Goal: Information Seeking & Learning: Learn about a topic

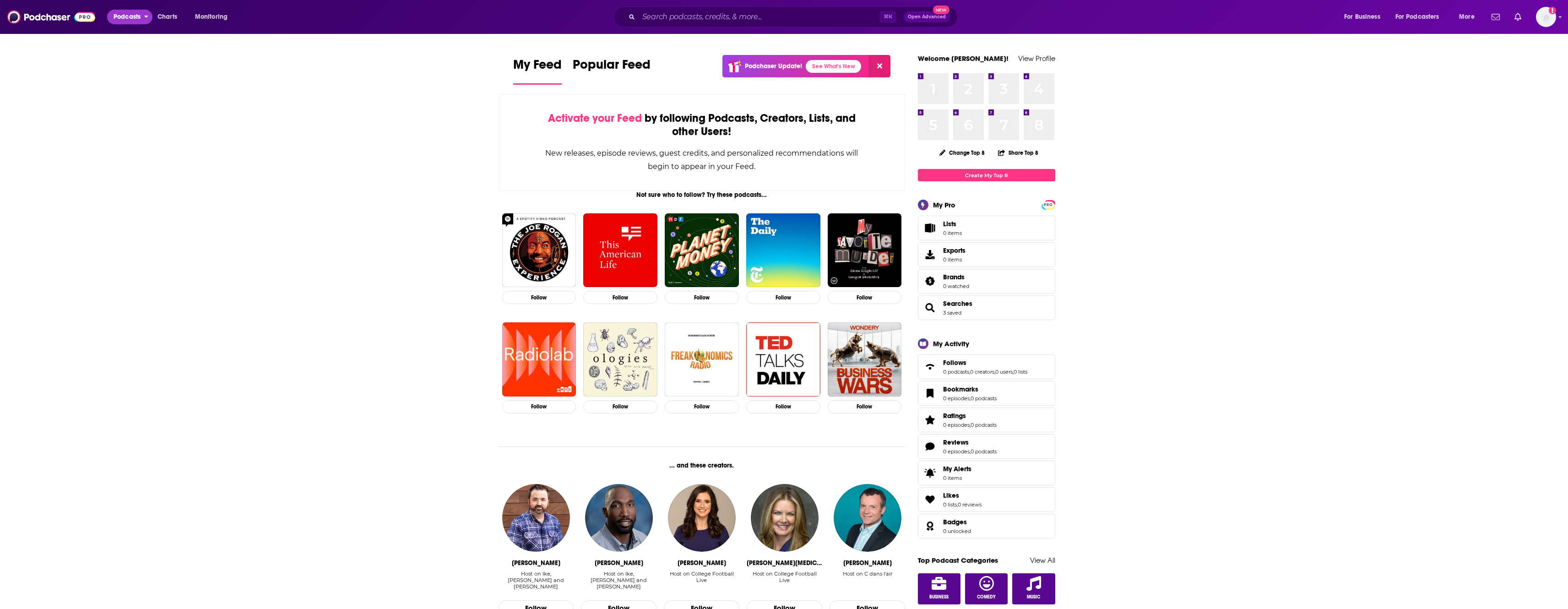
click at [134, 19] on span "Podcasts" at bounding box center [127, 17] width 27 height 13
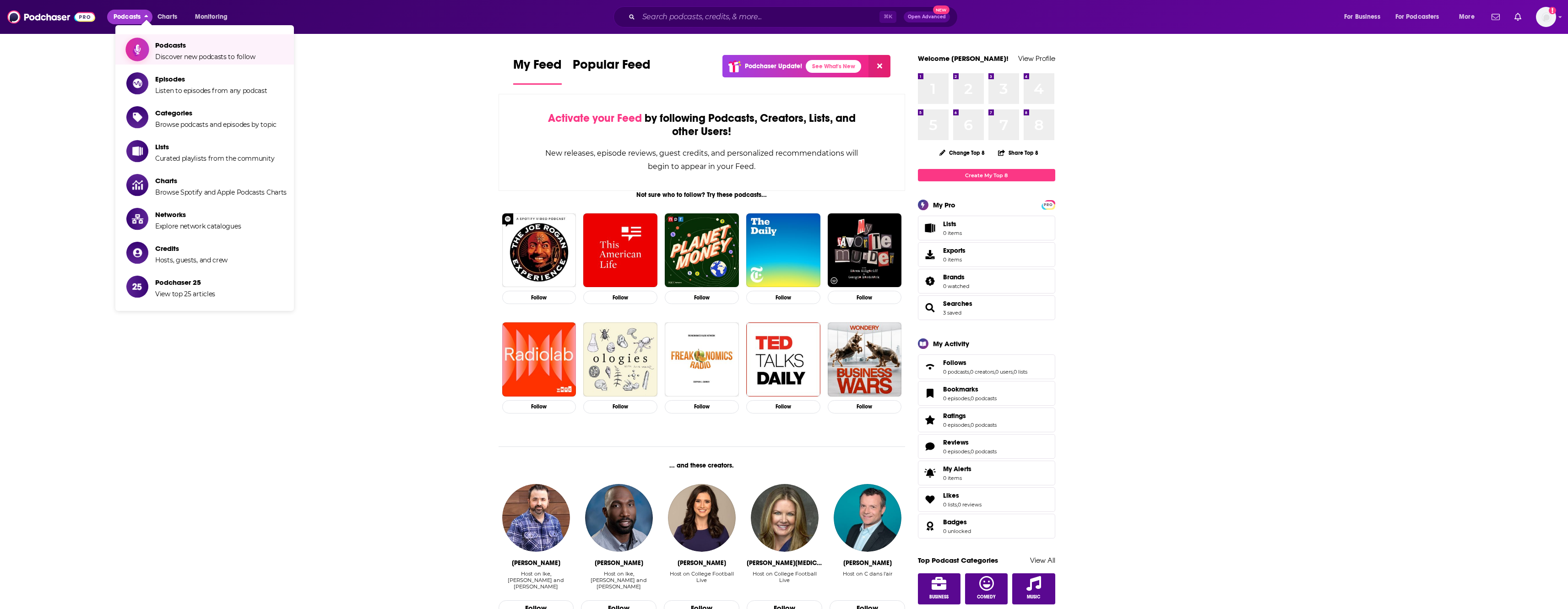
click at [190, 49] on span "Podcasts" at bounding box center [205, 45] width 100 height 9
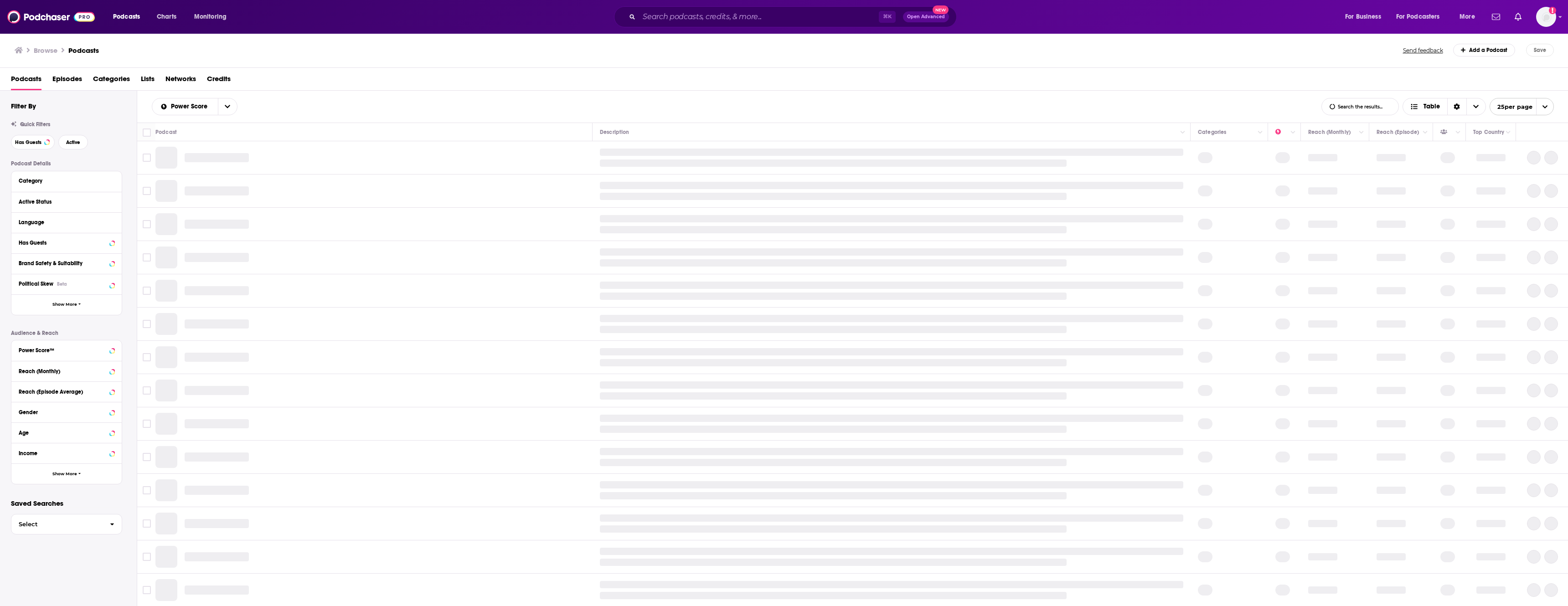
click at [194, 78] on span "Networks" at bounding box center [181, 80] width 30 height 18
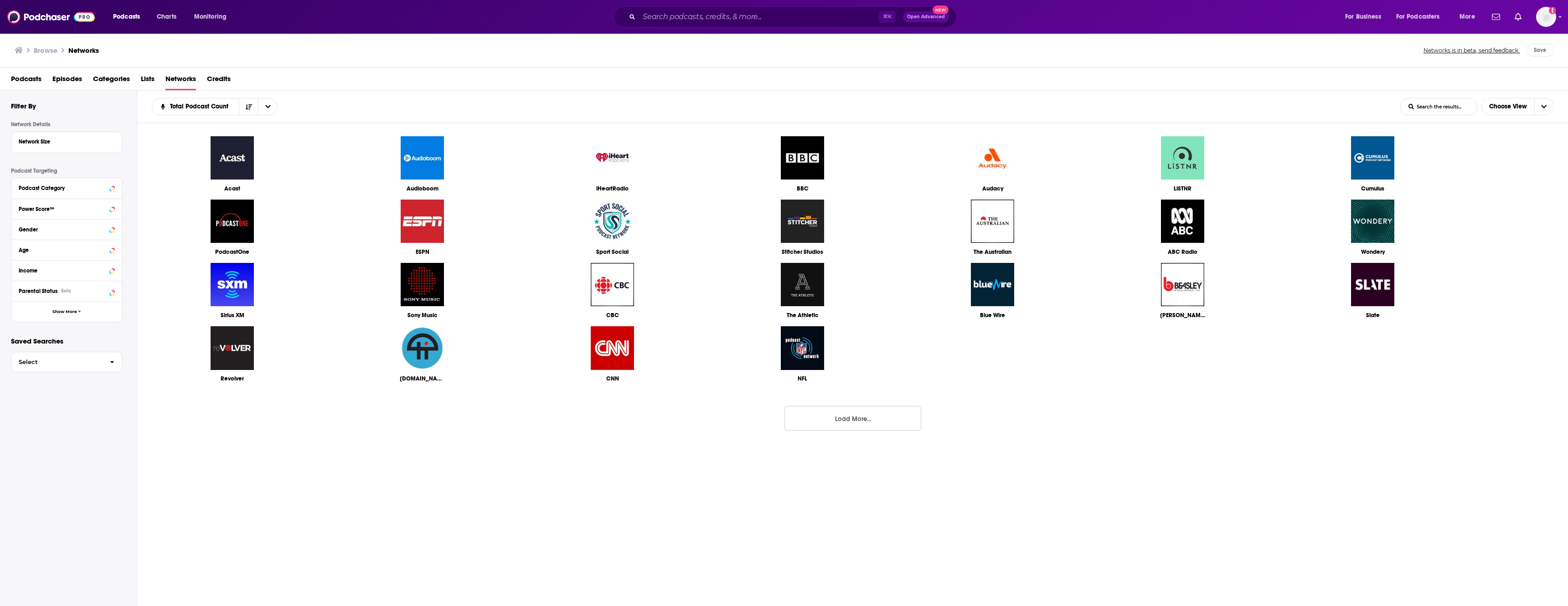
click at [818, 418] on button "Load More..." at bounding box center [853, 418] width 137 height 25
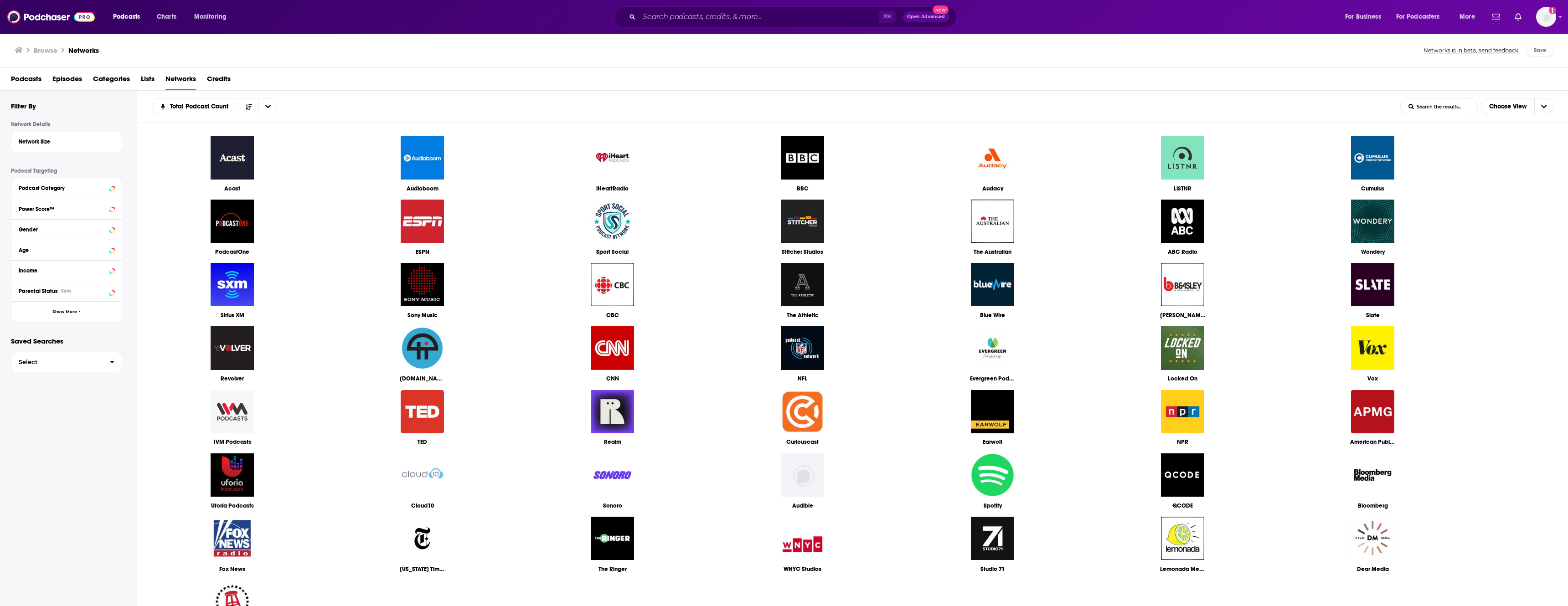
scroll to position [85, 0]
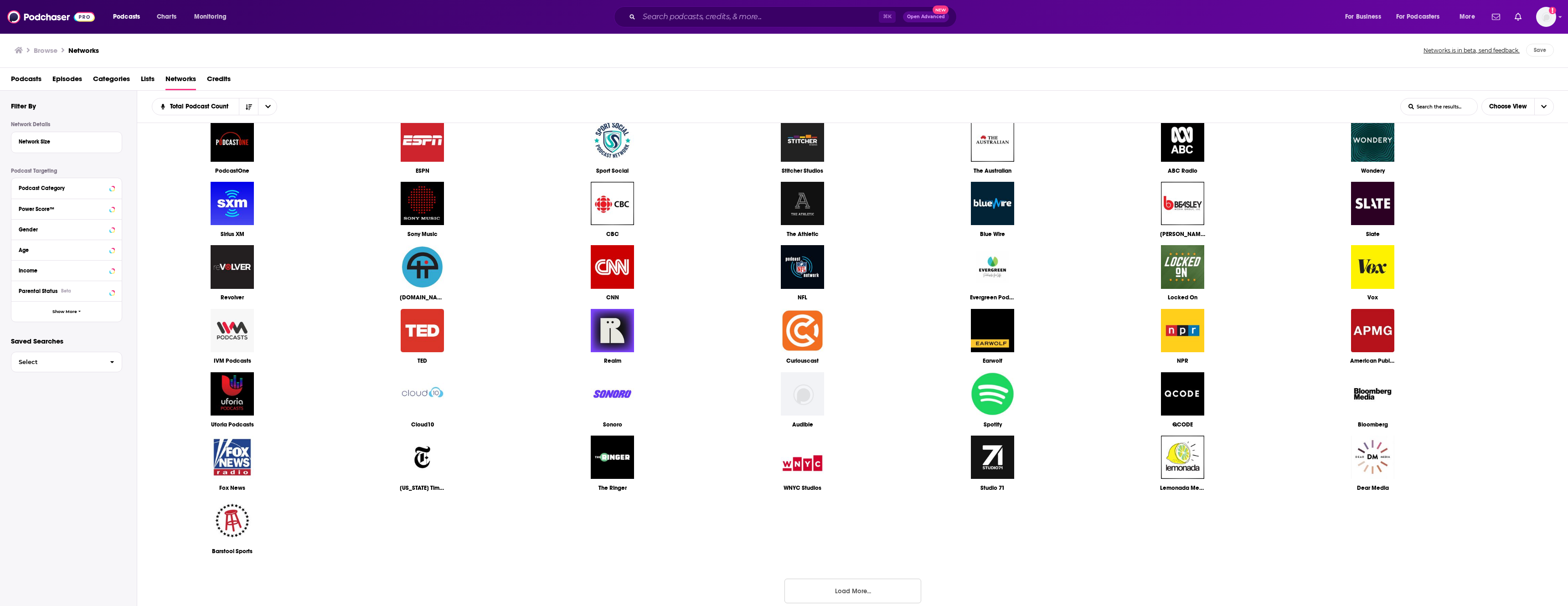
click at [808, 592] on button "Load More..." at bounding box center [853, 591] width 137 height 25
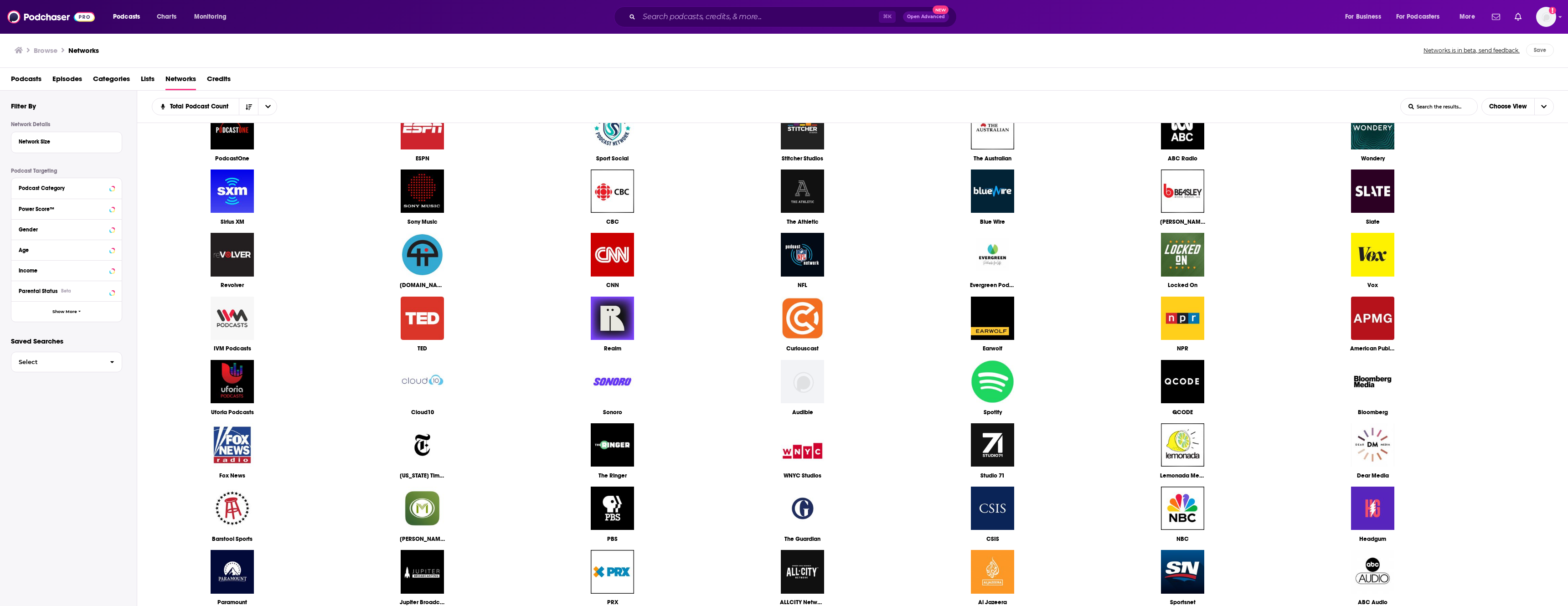
scroll to position [91, 0]
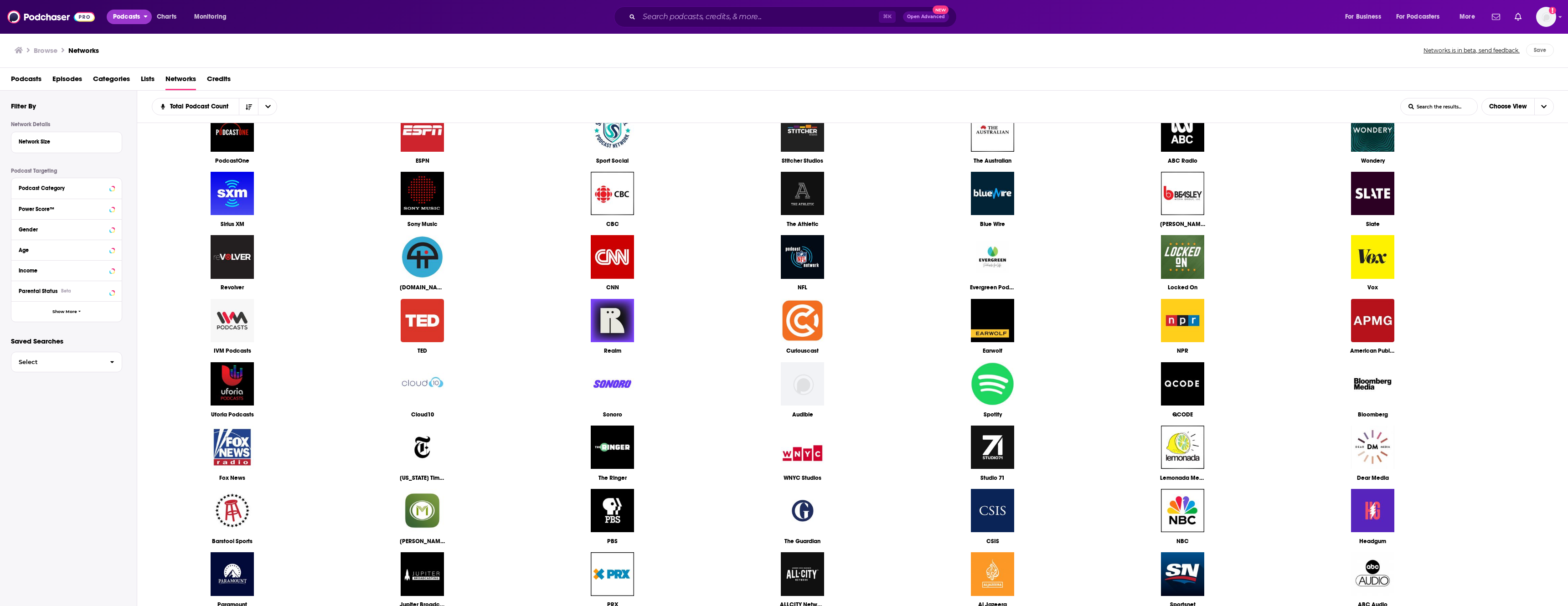
click at [138, 18] on span "Podcasts" at bounding box center [126, 17] width 27 height 13
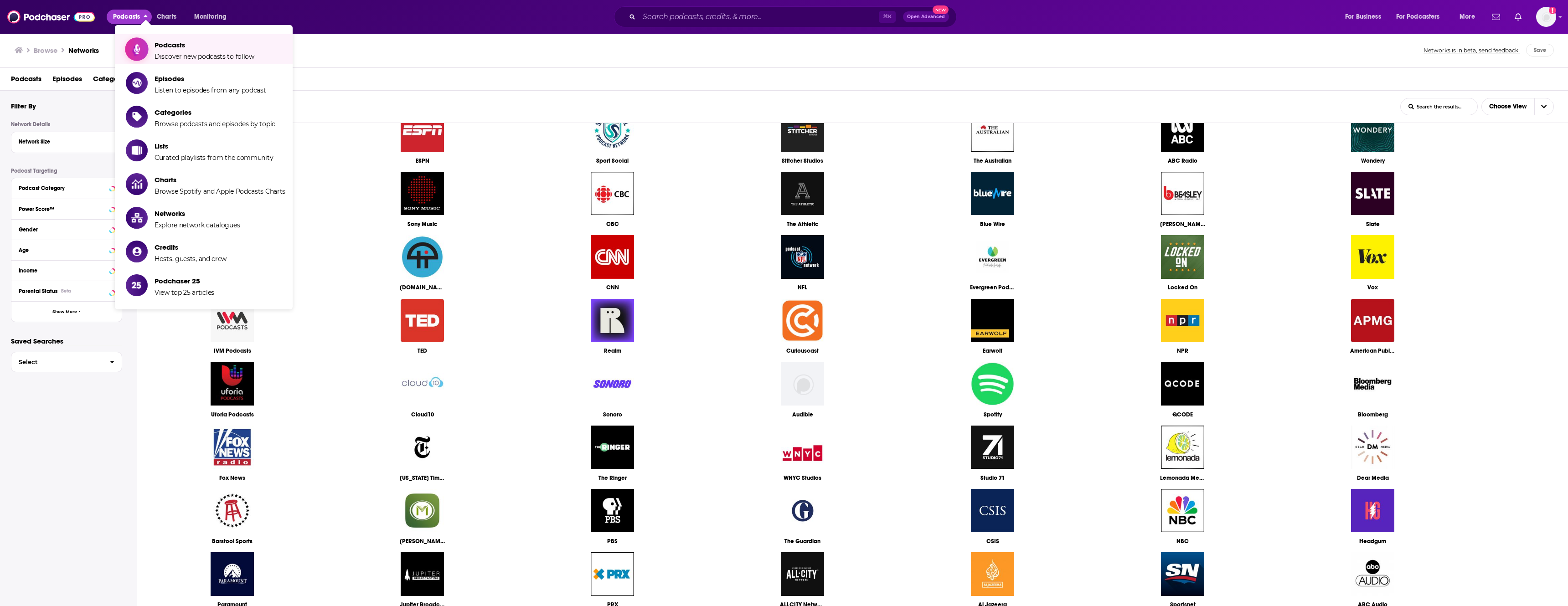
click at [156, 53] on span "Podcasts Discover new podcasts to follow" at bounding box center [204, 49] width 100 height 22
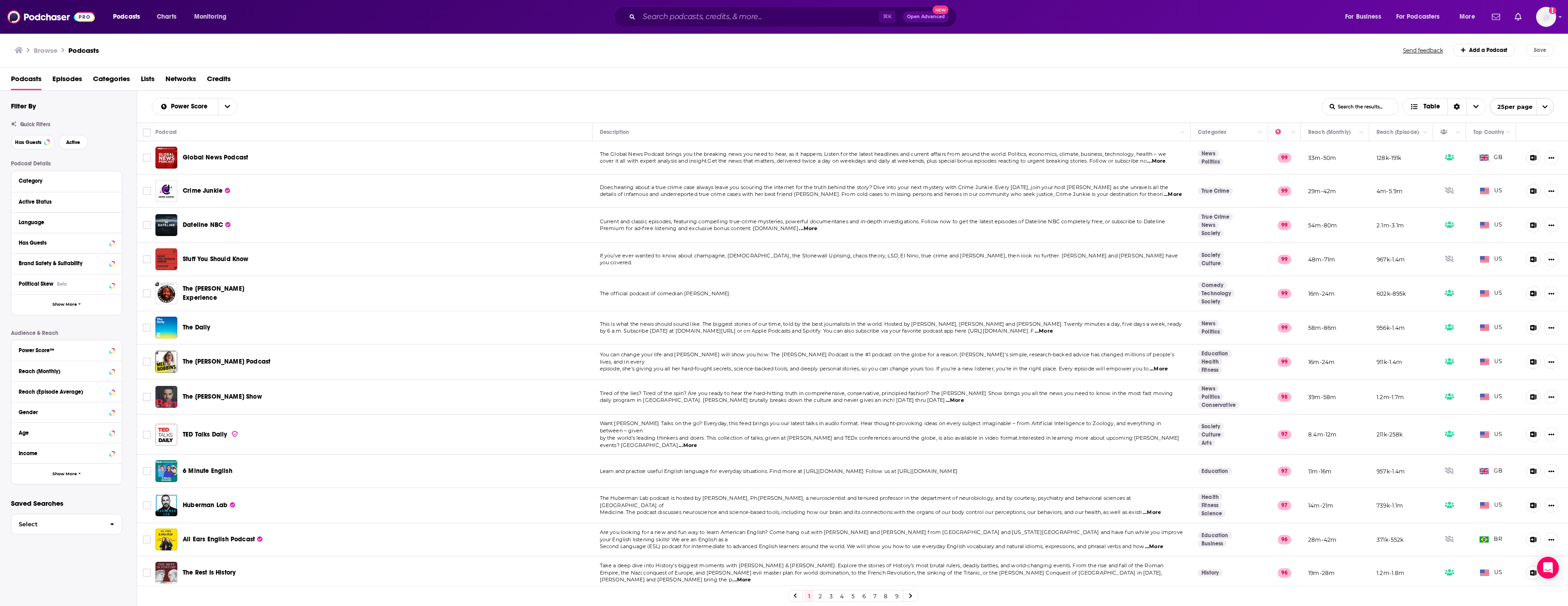
click at [70, 361] on div "Power Score™" at bounding box center [66, 351] width 110 height 21
click at [58, 353] on div "Power Score™" at bounding box center [54, 350] width 73 height 6
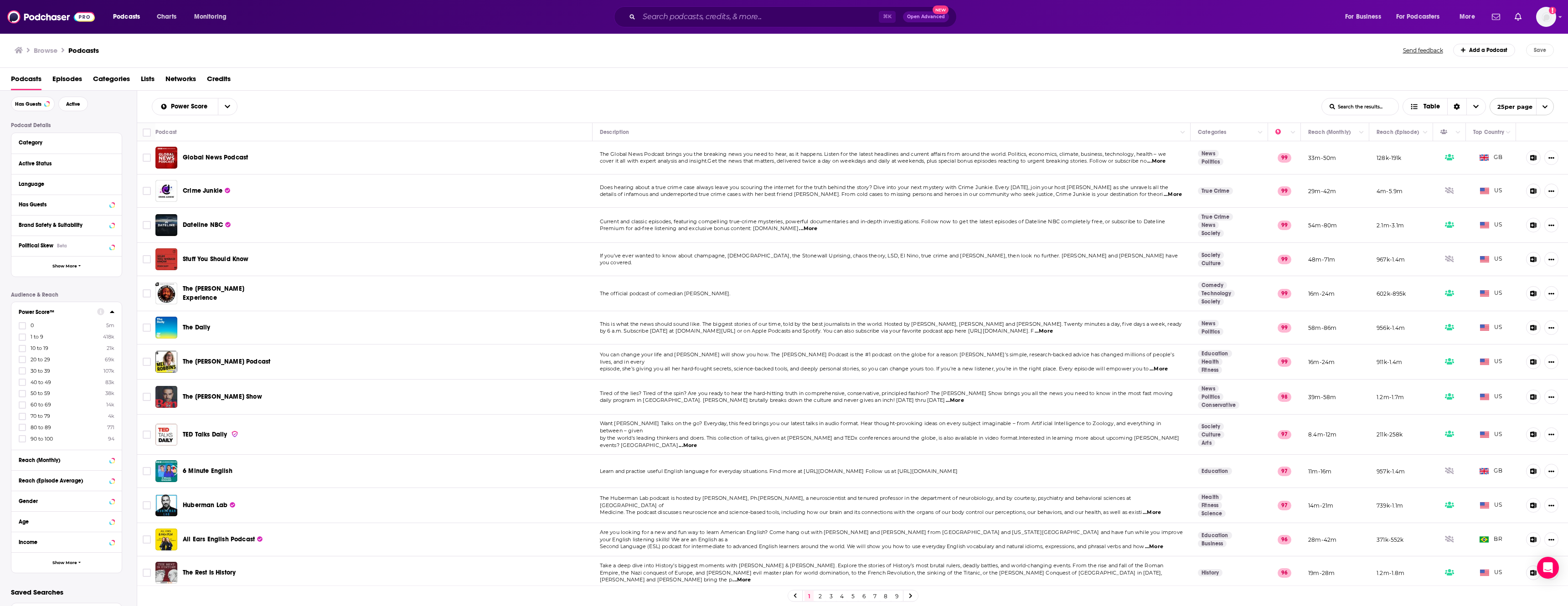
click at [22, 426] on div "0 5m 1 to 9 418k 10 to 19 21k 20 to 29 69k 30 to 39 107k 40 to 49 83k 50 to 59 …" at bounding box center [66, 381] width 96 height 121
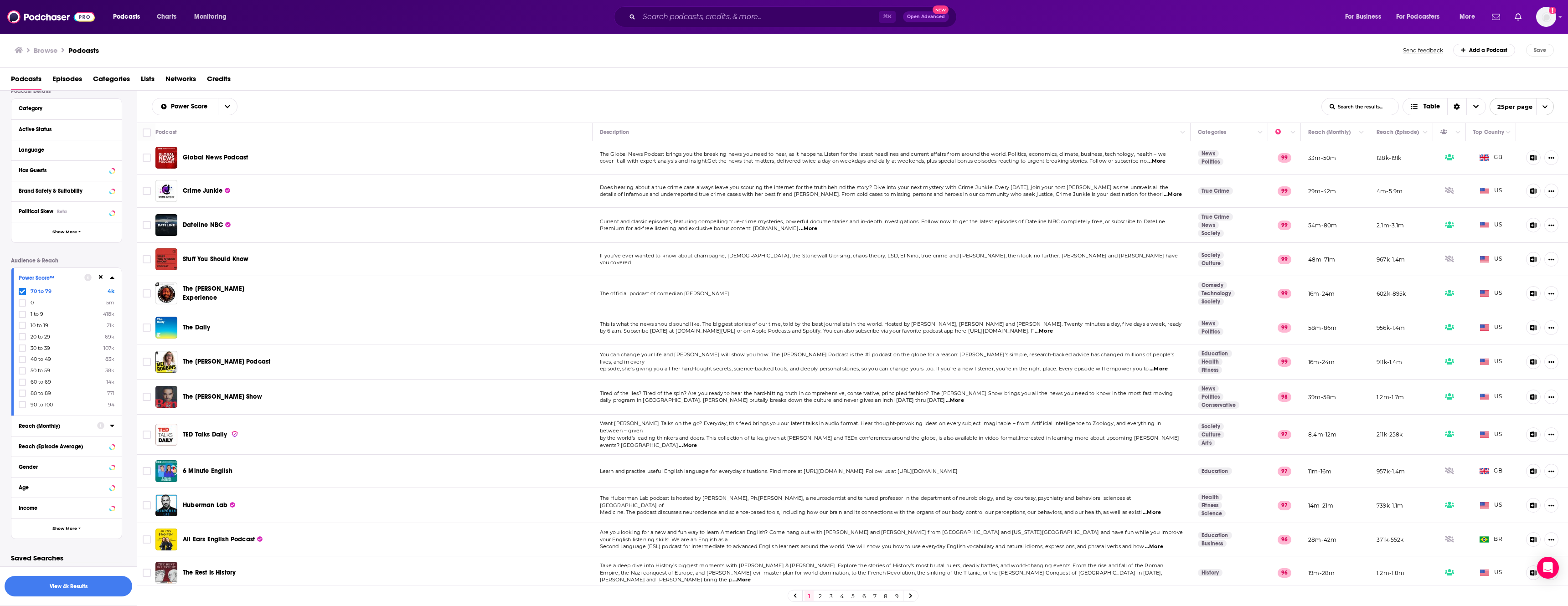
scroll to position [76, 0]
click at [62, 532] on button "Show More" at bounding box center [66, 528] width 110 height 21
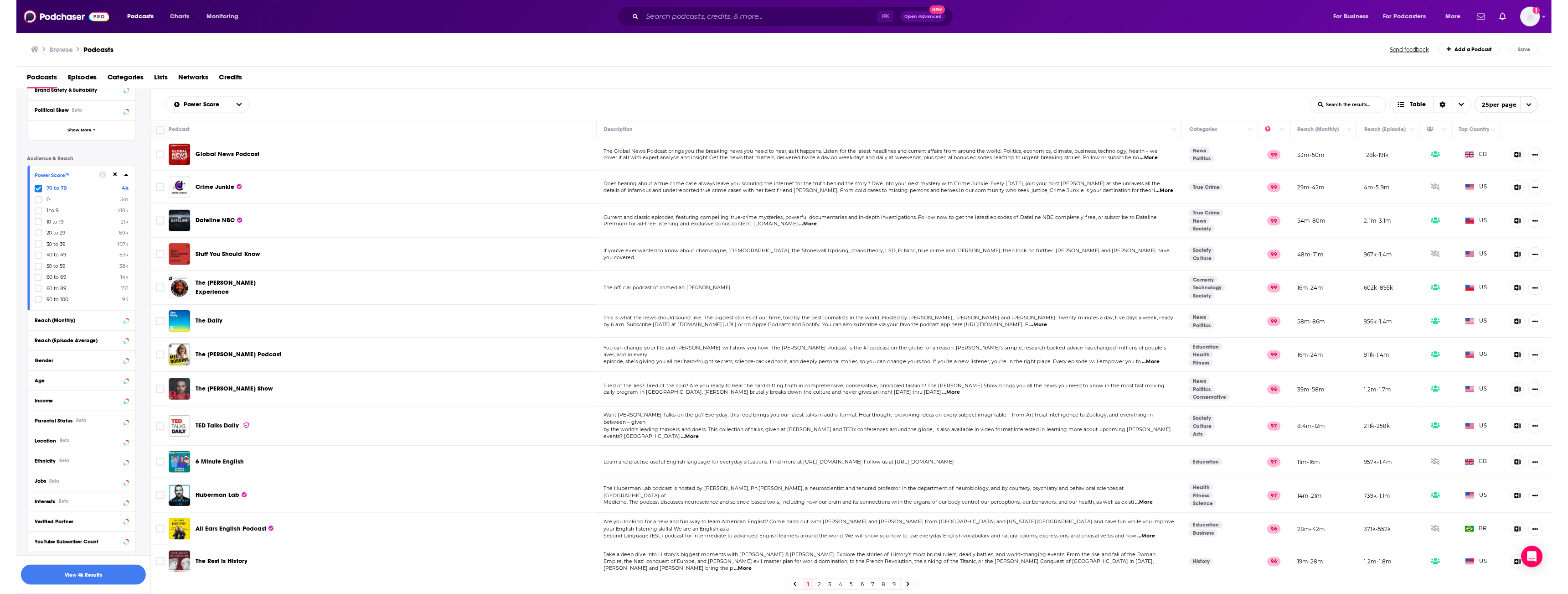
scroll to position [220, 0]
